Goal: Obtain resource: Download file/media

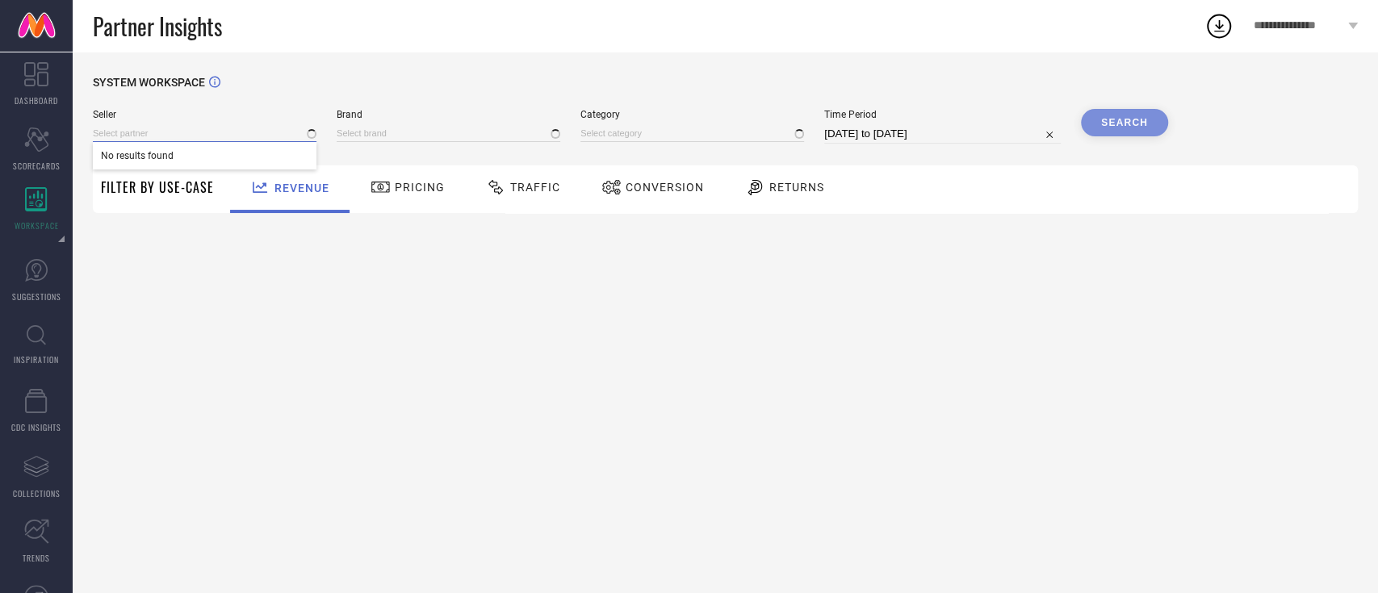
click at [168, 132] on input at bounding box center [205, 133] width 224 height 17
type input "1 STOP FASHION"
type input "All"
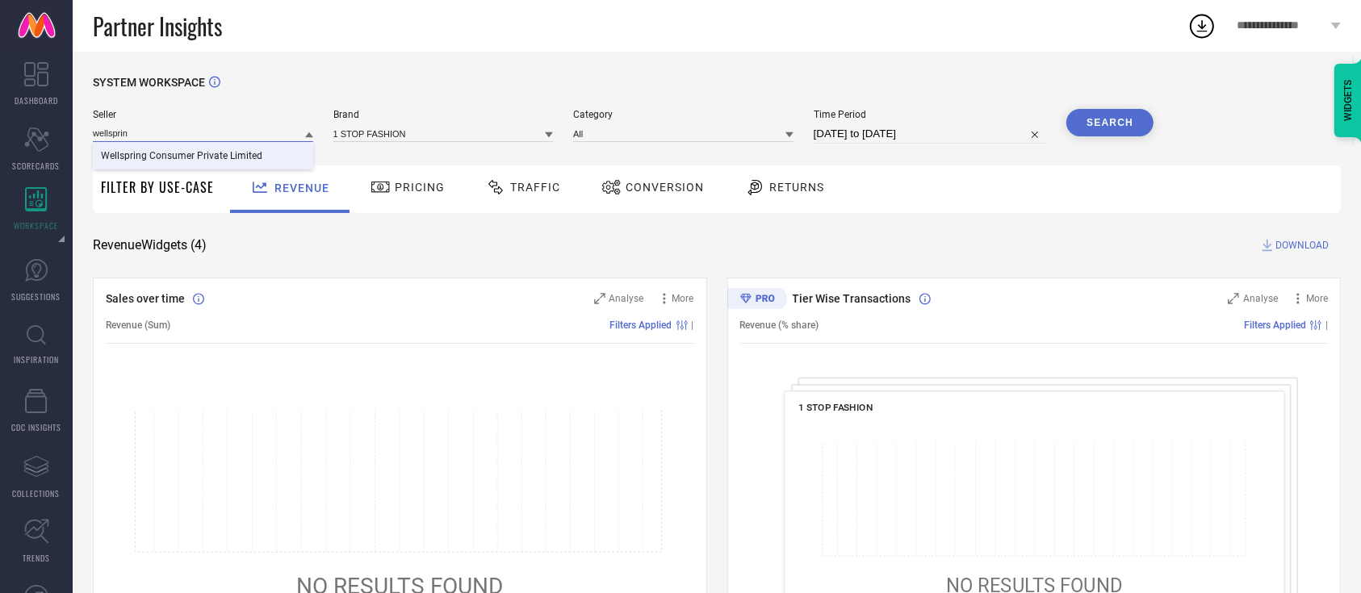
type input "wellsprin"
click at [157, 158] on span "Wellspring Consumer Private Limited" at bounding box center [181, 155] width 161 height 11
click at [360, 140] on input at bounding box center [443, 133] width 220 height 17
click at [421, 138] on input at bounding box center [443, 133] width 220 height 17
click at [427, 152] on div "ASAYA" at bounding box center [443, 155] width 220 height 27
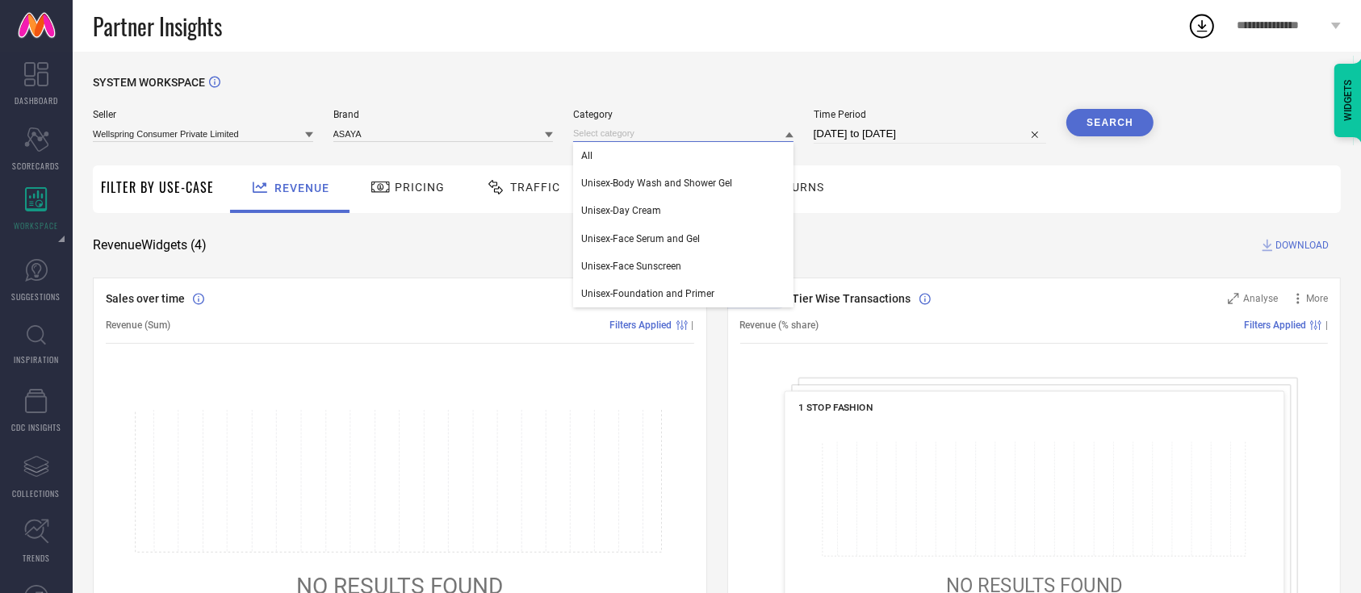
click at [638, 142] on div "All Unisex-Body Wash and Shower Gel Unisex-Day Cream Unisex-Face Serum and Gel …" at bounding box center [683, 133] width 220 height 17
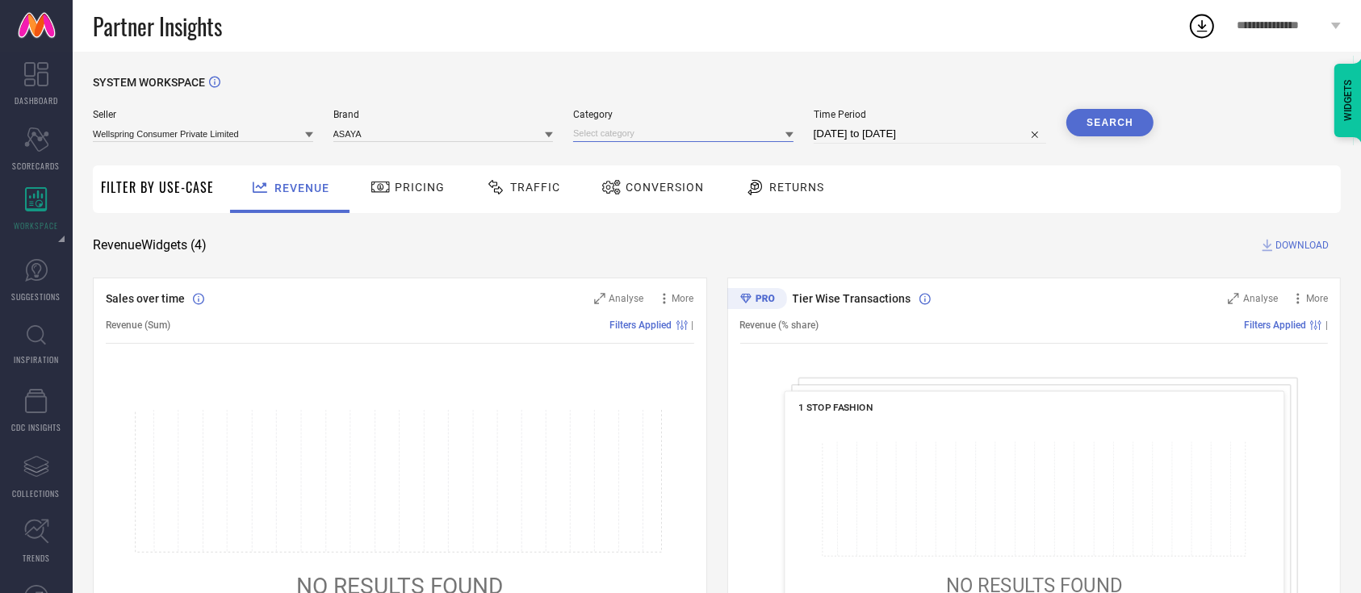
drag, startPoint x: 631, startPoint y: 141, endPoint x: 606, endPoint y: 139, distance: 25.1
click at [606, 139] on input at bounding box center [683, 133] width 220 height 17
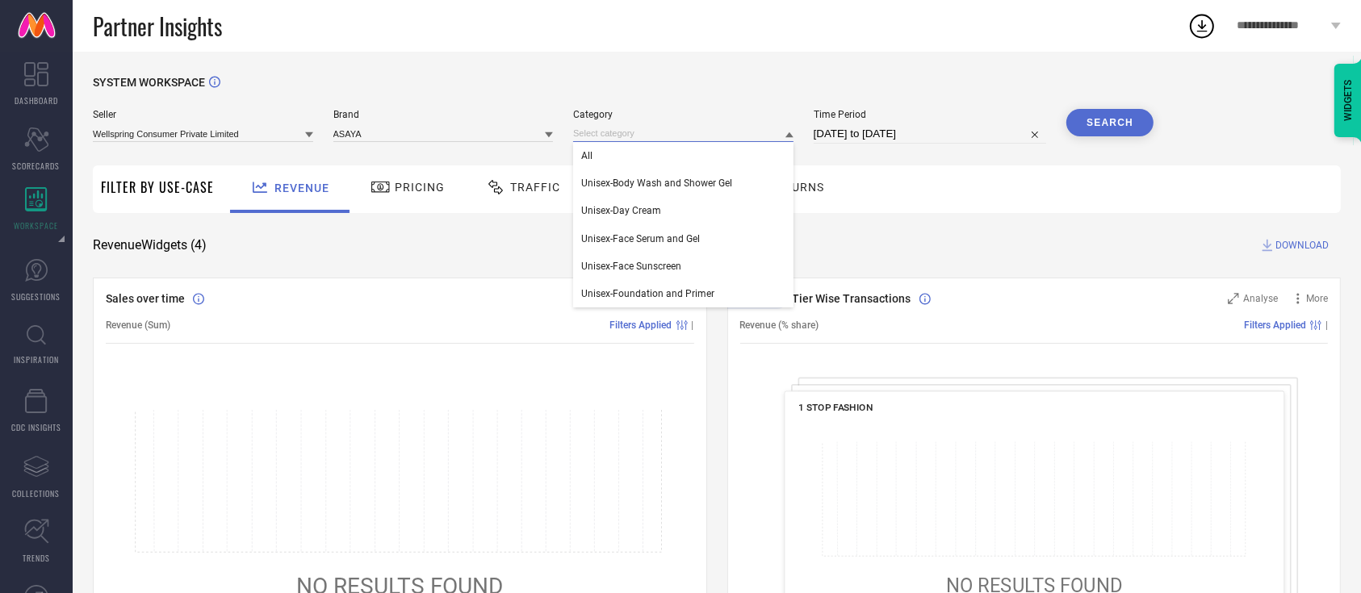
click at [606, 139] on input at bounding box center [683, 133] width 220 height 17
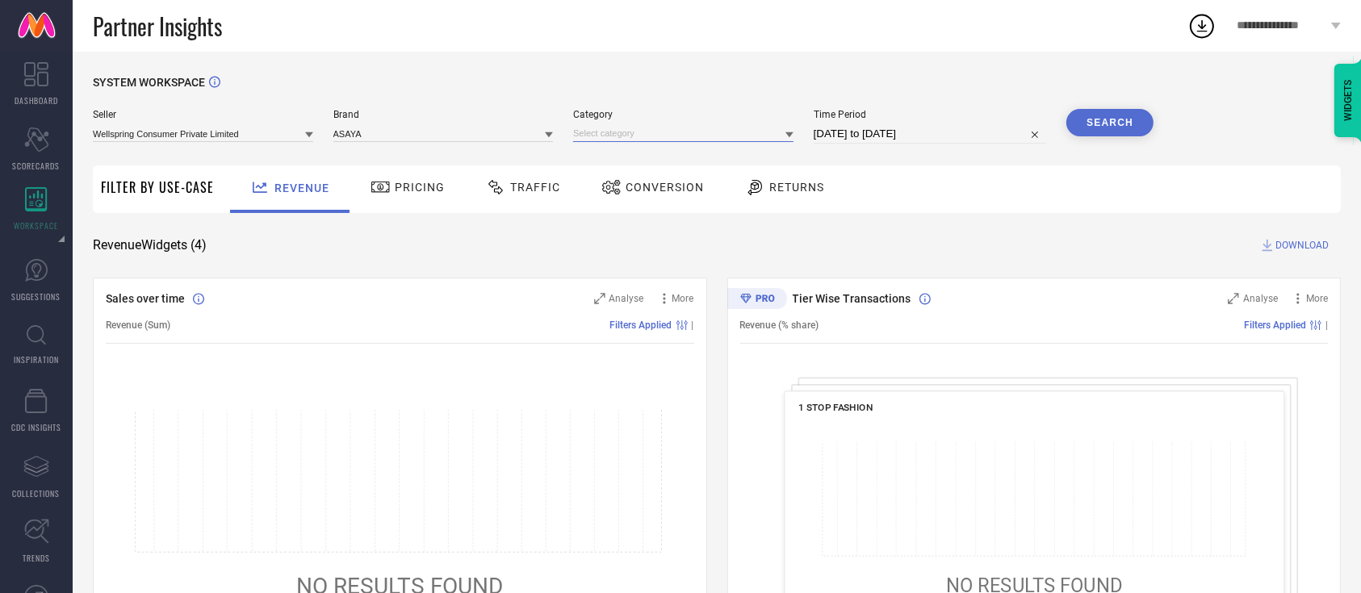
click at [605, 138] on input at bounding box center [683, 133] width 220 height 17
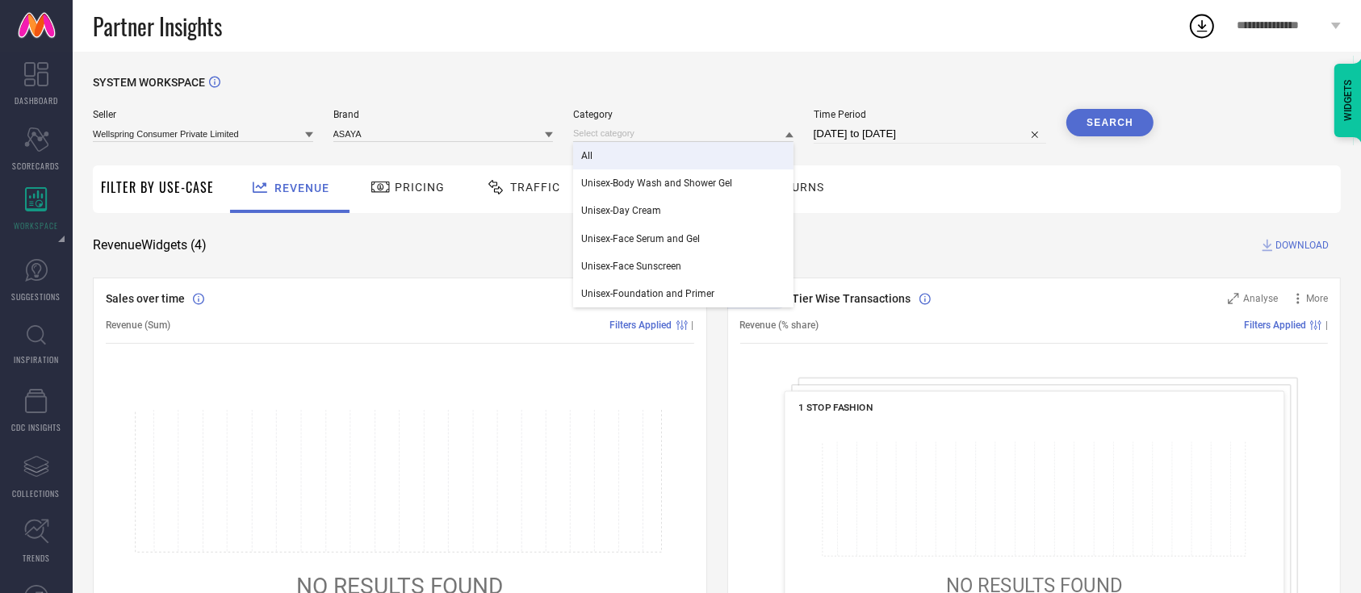
click at [601, 151] on div "All" at bounding box center [683, 155] width 220 height 27
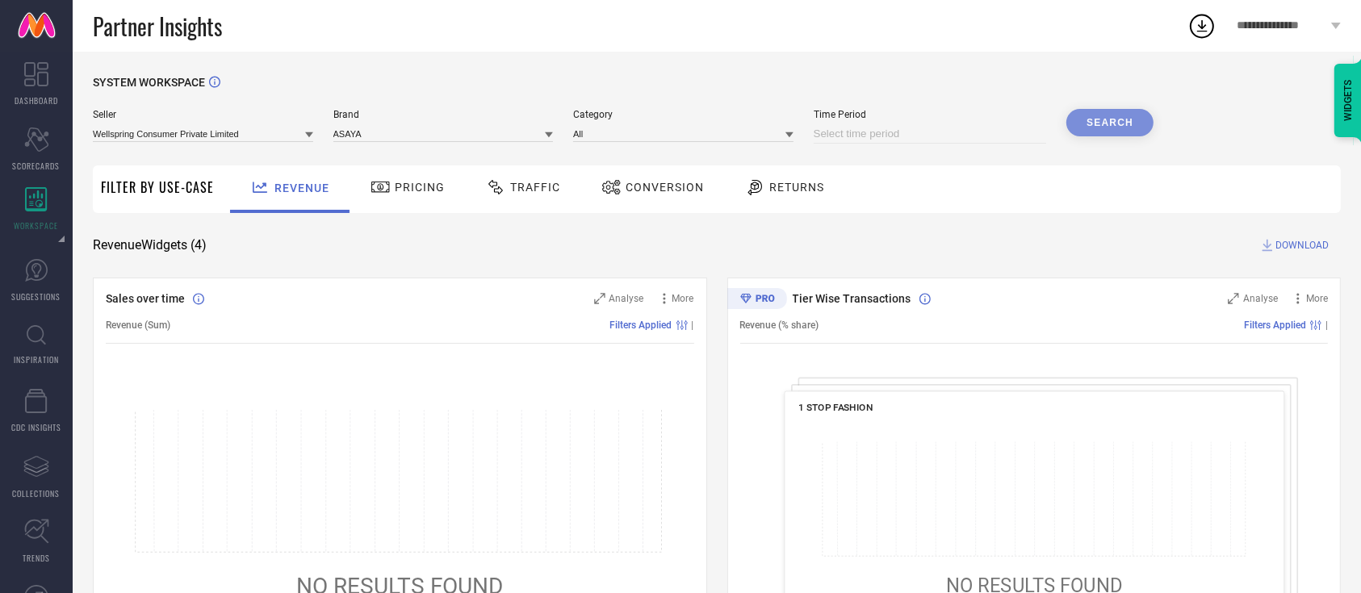
select select "7"
select select "2025"
select select "8"
select select "2025"
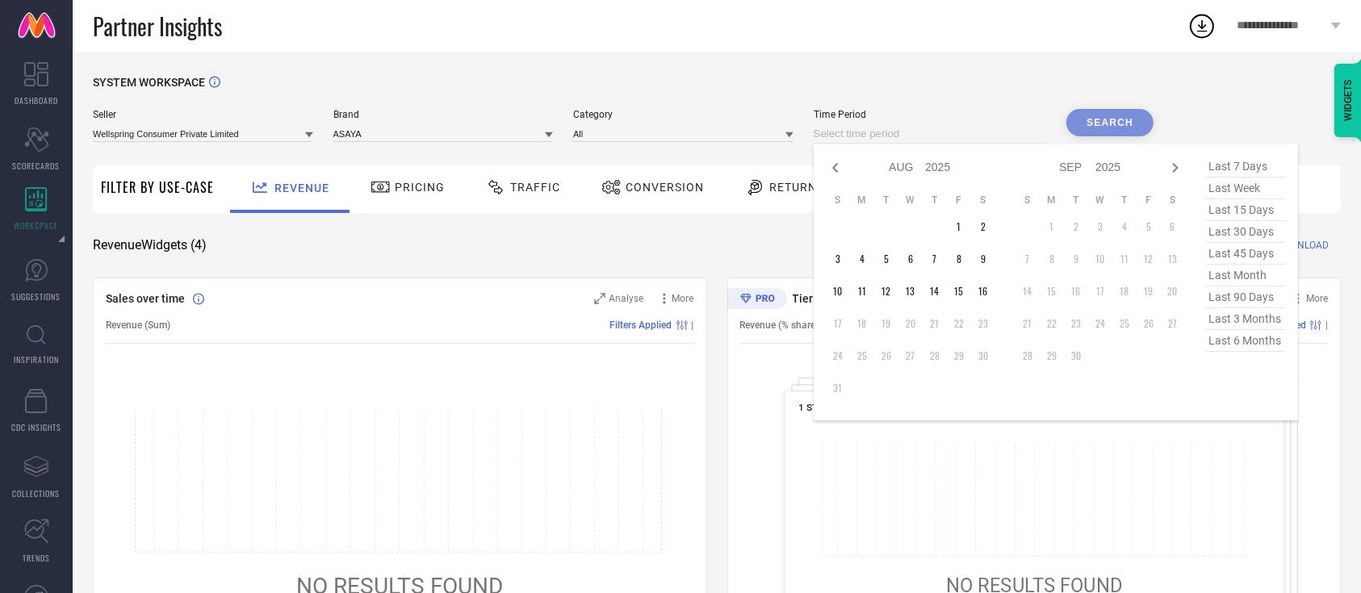
click at [985, 131] on input at bounding box center [930, 133] width 233 height 19
click at [1235, 325] on span "last 3 months" at bounding box center [1245, 319] width 81 height 22
type input "[DATE] to [DATE]"
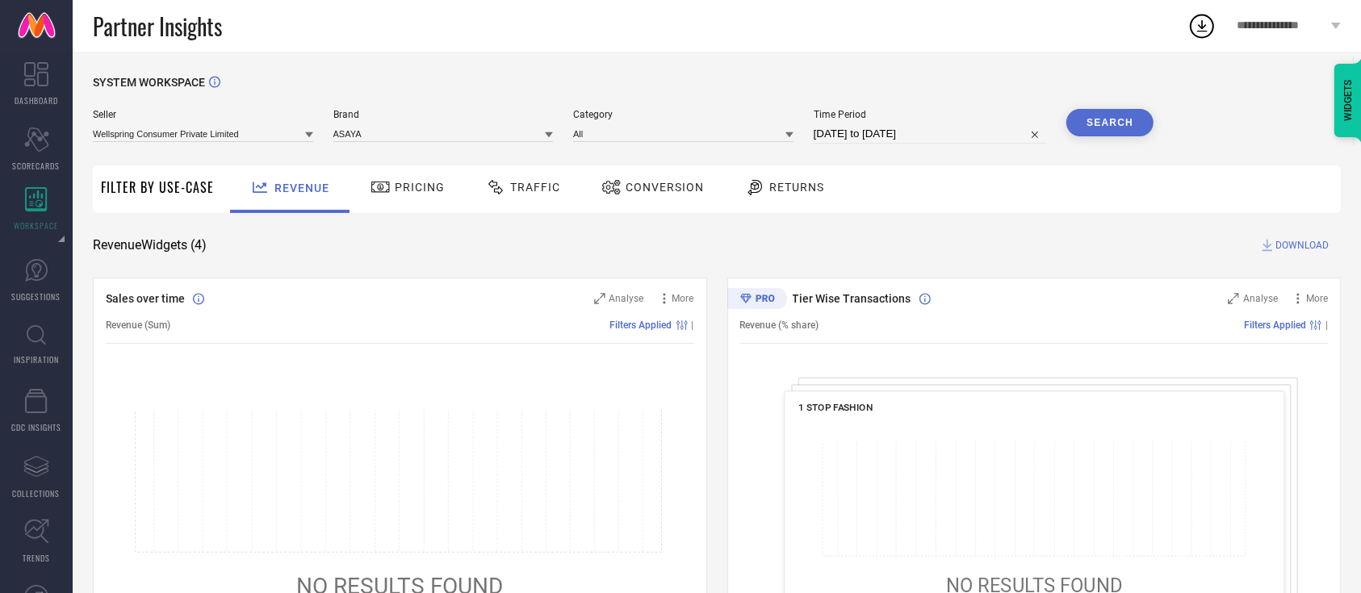
click at [1089, 128] on button "Search" at bounding box center [1109, 122] width 87 height 27
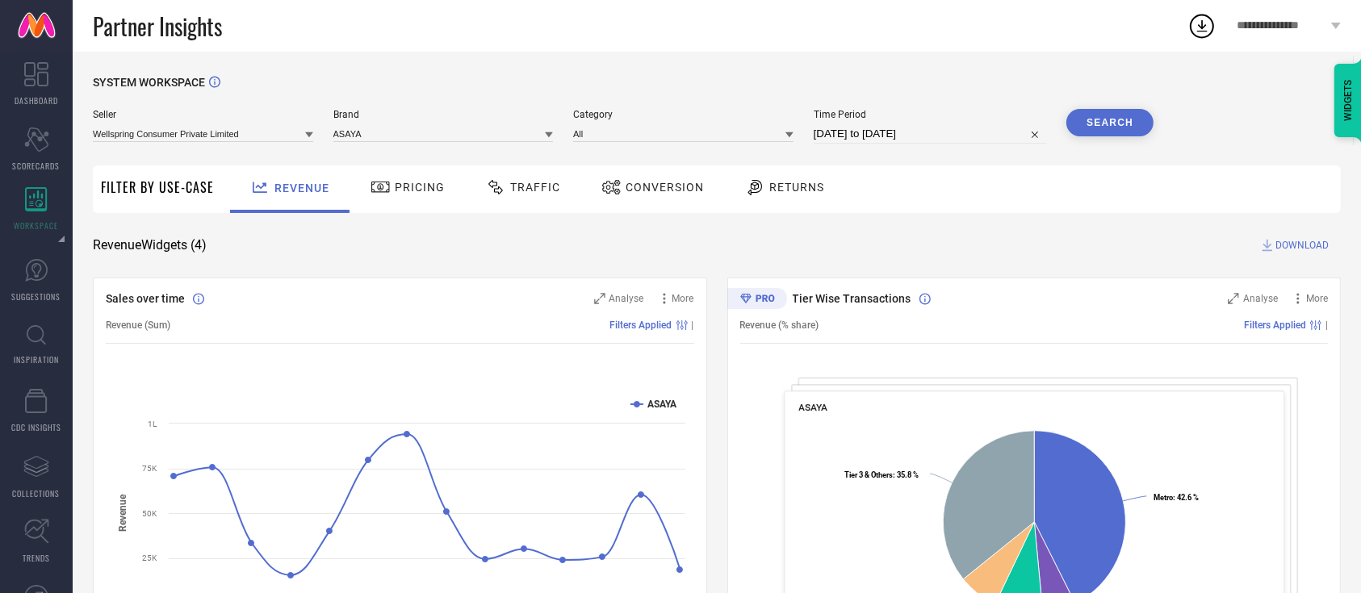
click at [1306, 245] on span "DOWNLOAD" at bounding box center [1301, 245] width 53 height 16
